Goal: Task Accomplishment & Management: Use online tool/utility

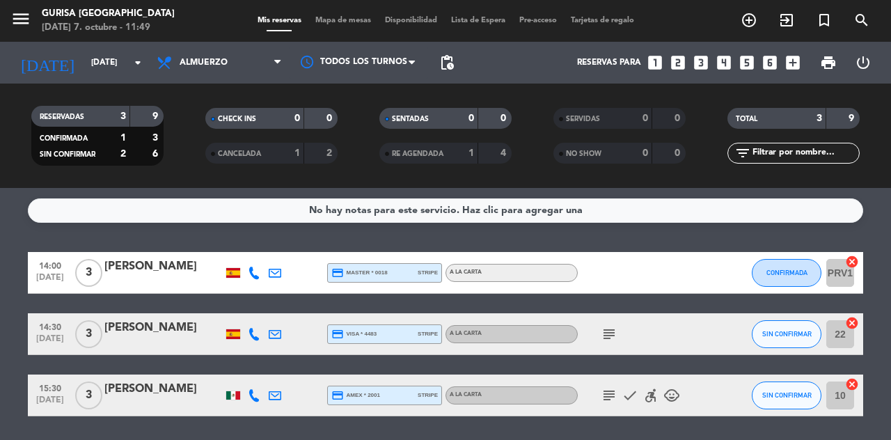
click at [17, 426] on div "No hay notas para este servicio. Haz clic para agregar una 14:00 [DATE] 3 [PERS…" at bounding box center [445, 314] width 891 height 252
click at [835, 286] on input "PRV1" at bounding box center [840, 273] width 28 height 28
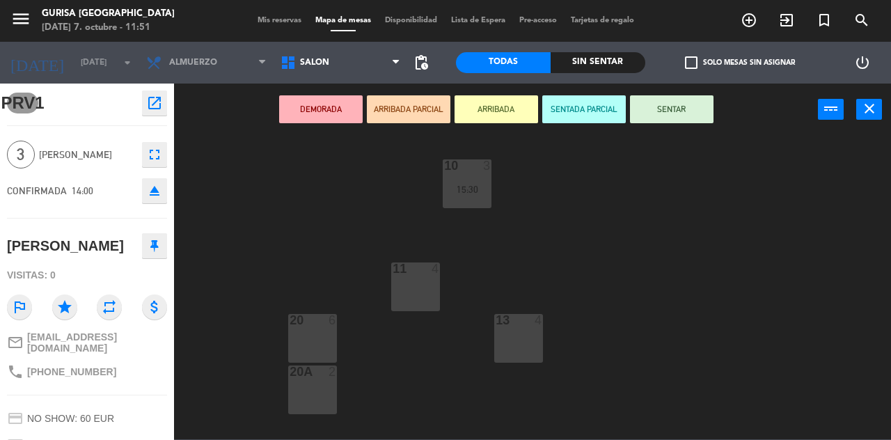
click at [864, 115] on icon "close" at bounding box center [869, 108] width 17 height 17
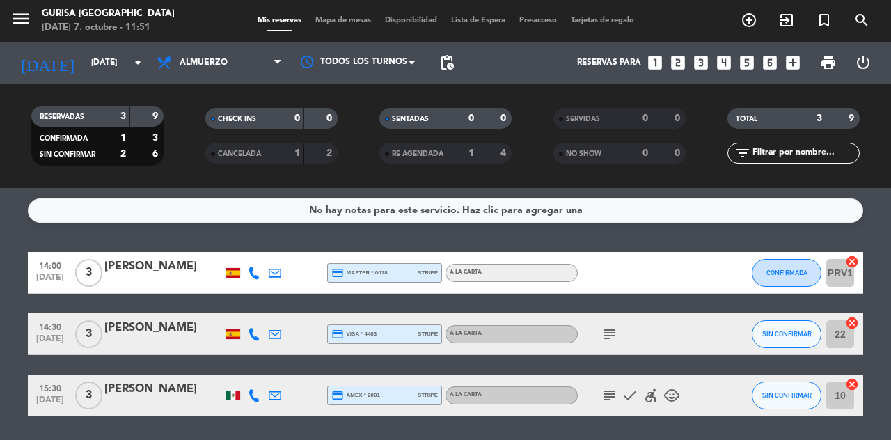
click at [609, 338] on icon "subject" at bounding box center [608, 334] width 17 height 17
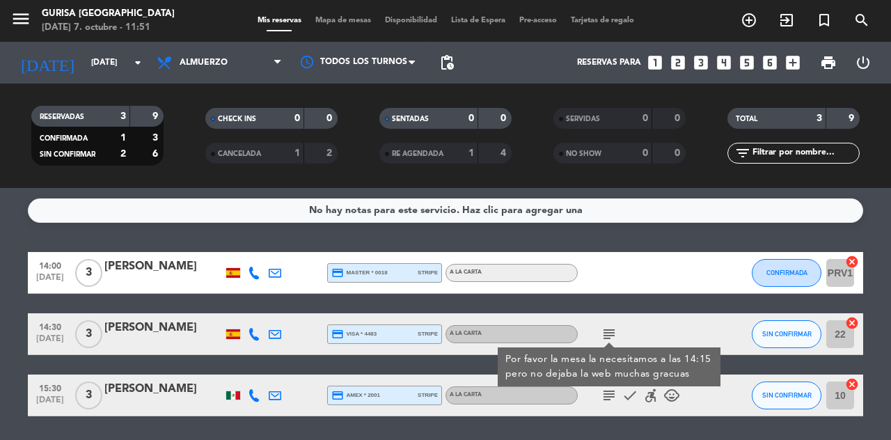
click at [608, 395] on icon "subject" at bounding box center [608, 395] width 17 height 17
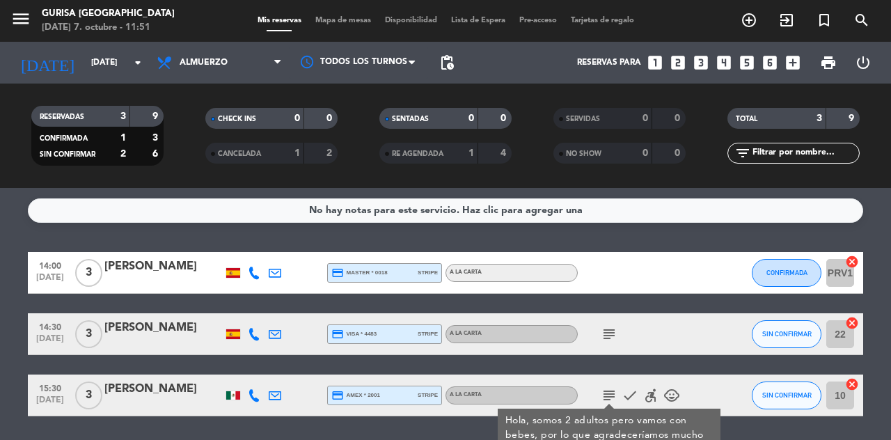
click at [840, 402] on input "10" at bounding box center [840, 395] width 28 height 28
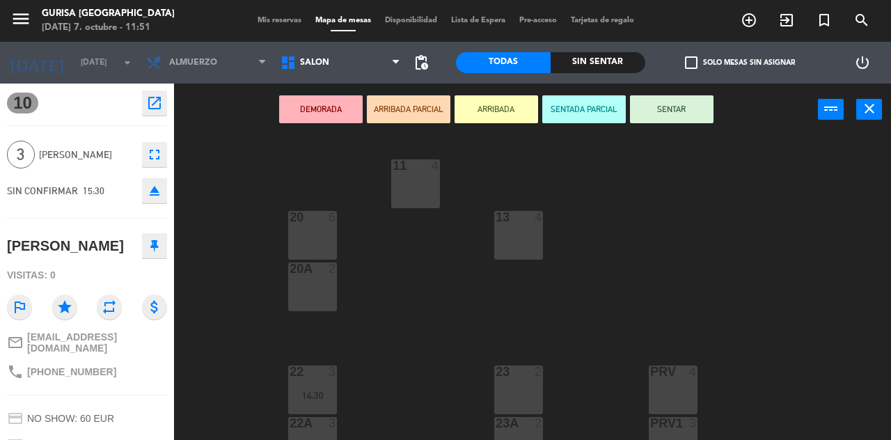
scroll to position [102, 0]
click at [519, 239] on div "13 4" at bounding box center [518, 235] width 49 height 49
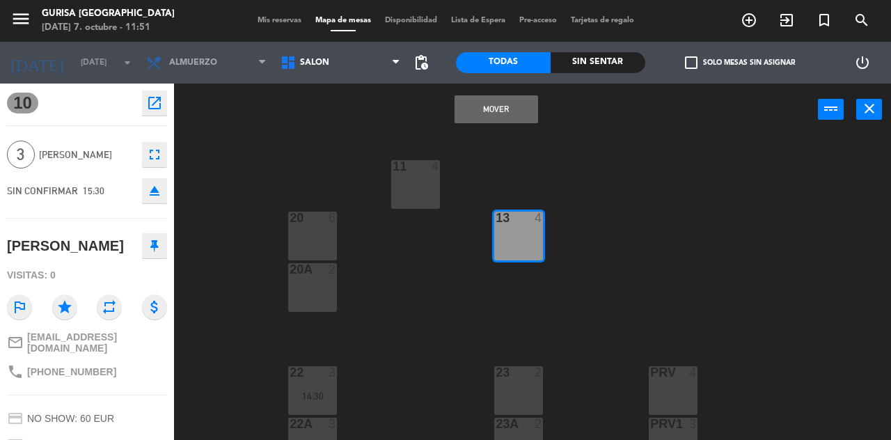
click at [501, 117] on button "Mover" at bounding box center [495, 109] width 83 height 28
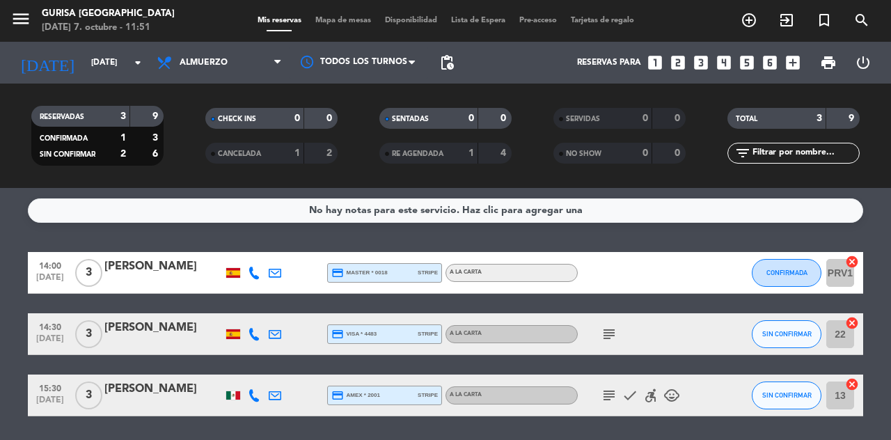
click at [615, 339] on icon "subject" at bounding box center [608, 334] width 17 height 17
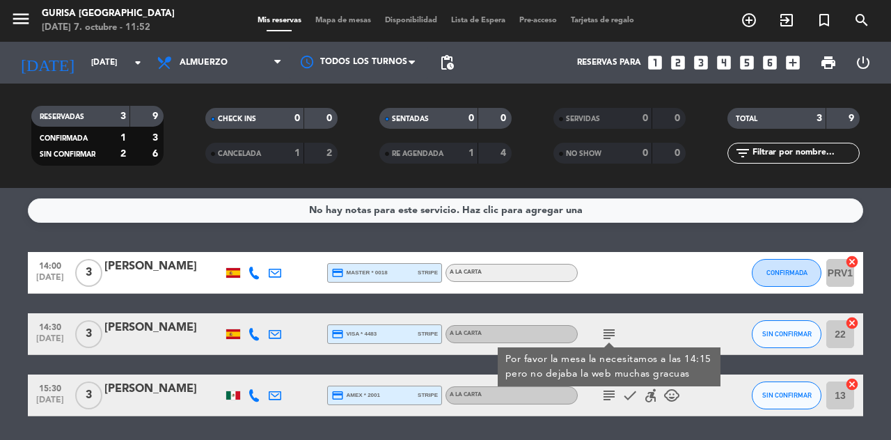
click at [840, 285] on input "PRV1" at bounding box center [840, 273] width 28 height 28
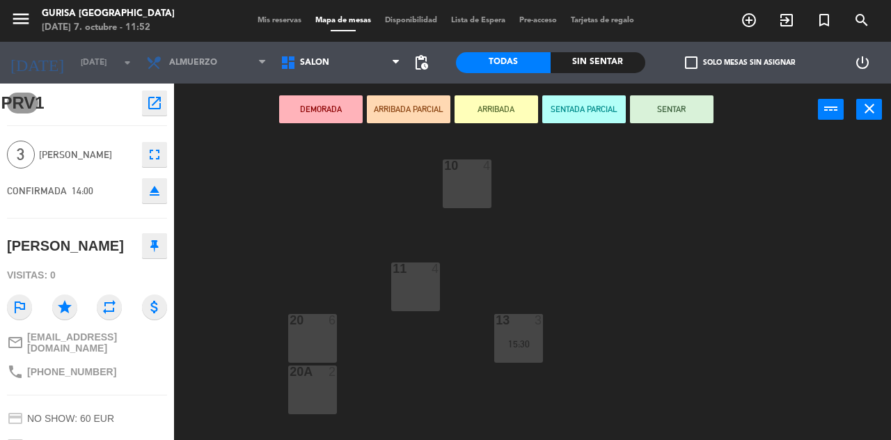
click at [450, 175] on div "10 4" at bounding box center [466, 183] width 49 height 49
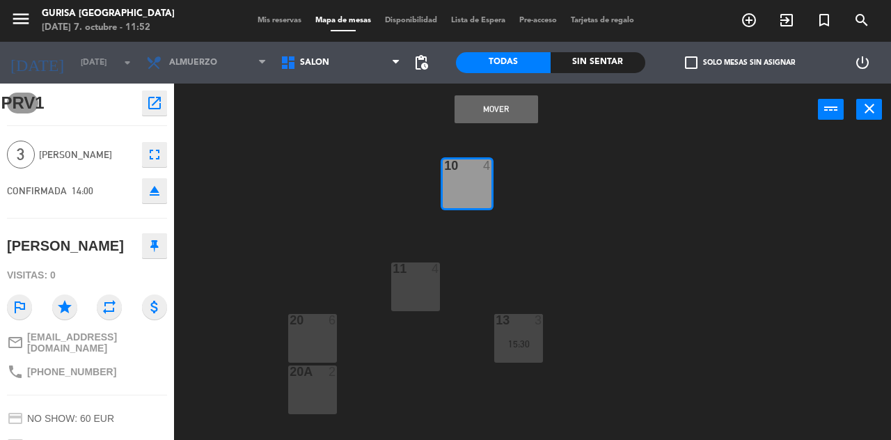
click at [525, 106] on button "Mover" at bounding box center [495, 109] width 83 height 28
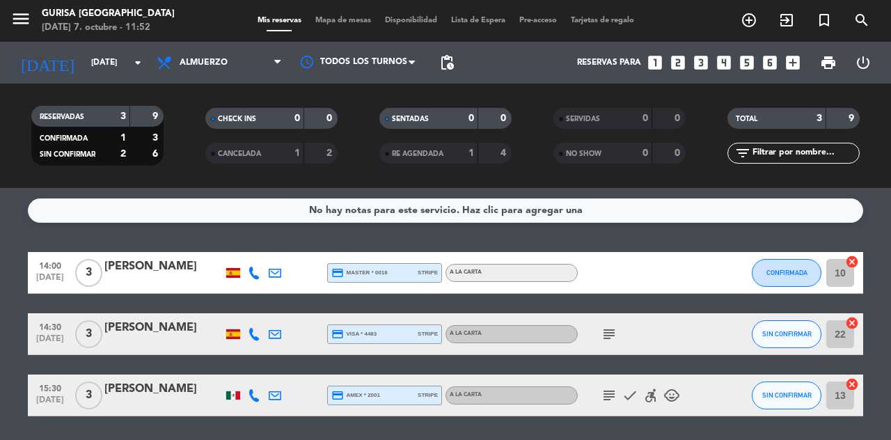
click at [843, 344] on input "22" at bounding box center [840, 334] width 28 height 28
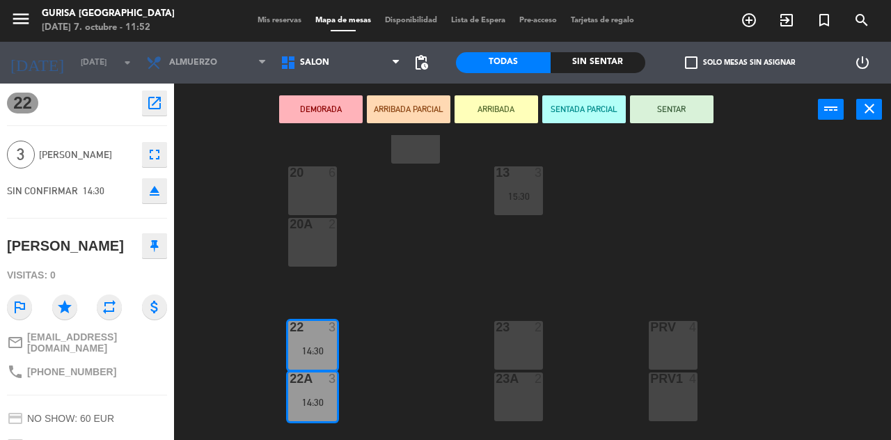
scroll to position [113, 0]
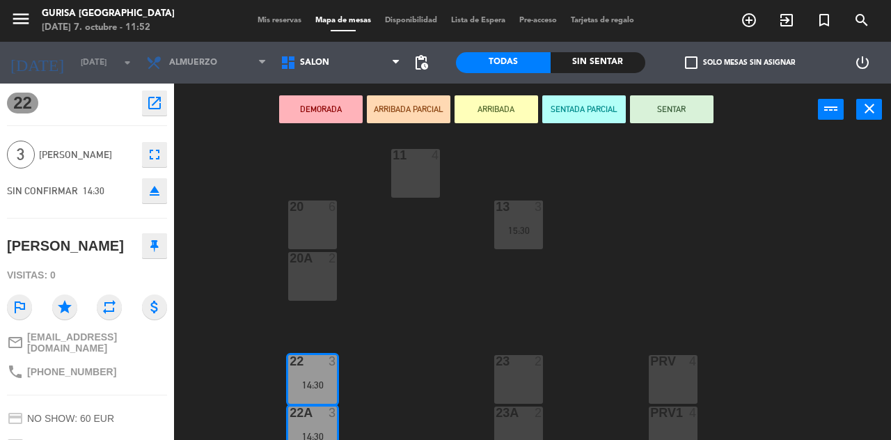
click at [319, 216] on div "20 6" at bounding box center [312, 224] width 49 height 49
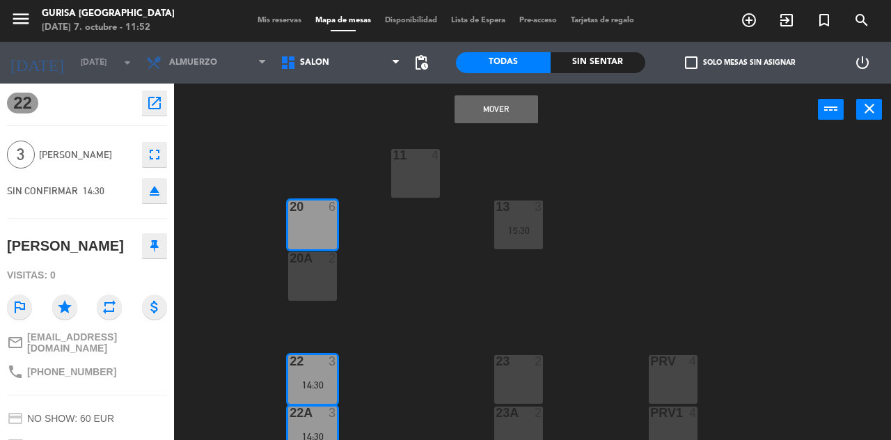
click at [512, 104] on button "Mover" at bounding box center [495, 109] width 83 height 28
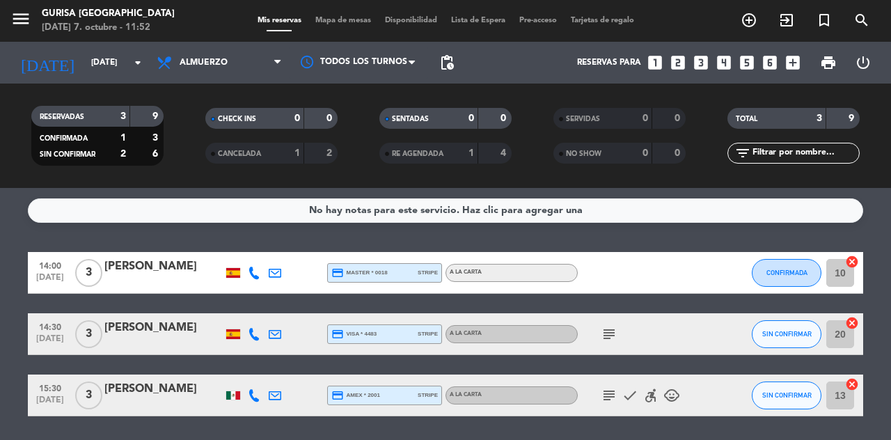
click at [590, 415] on div "subject check accessible_forward child_care" at bounding box center [639, 394] width 125 height 41
click at [614, 398] on icon "subject" at bounding box center [608, 395] width 17 height 17
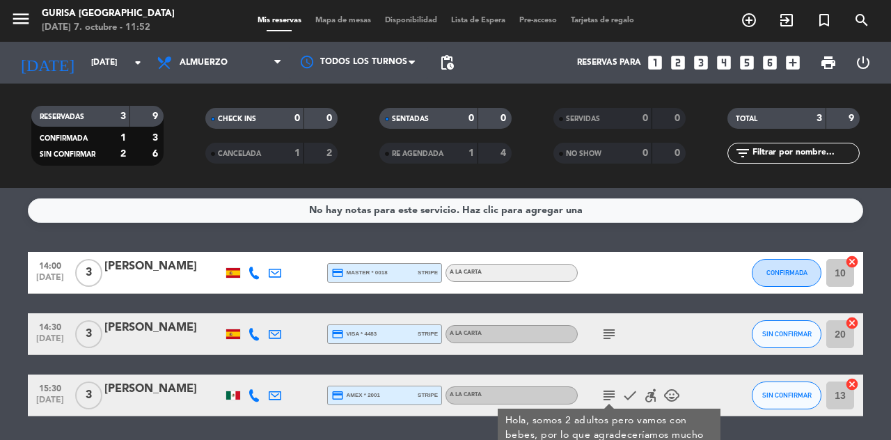
click at [602, 399] on icon "subject" at bounding box center [608, 395] width 17 height 17
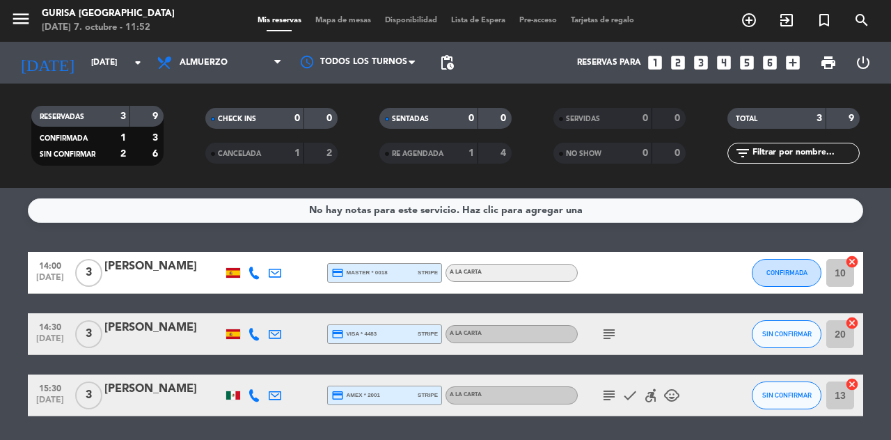
click at [86, 438] on div "No hay notas para este servicio. Haz clic para agregar una 14:00 [DATE] 3 [PERS…" at bounding box center [445, 314] width 891 height 252
